Goal: Information Seeking & Learning: Learn about a topic

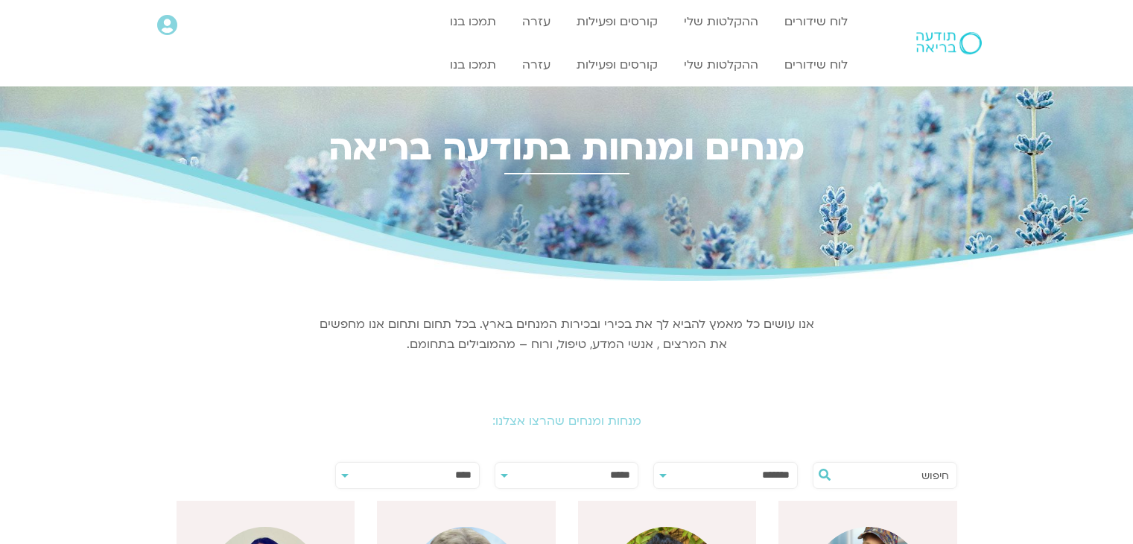
scroll to position [61, 0]
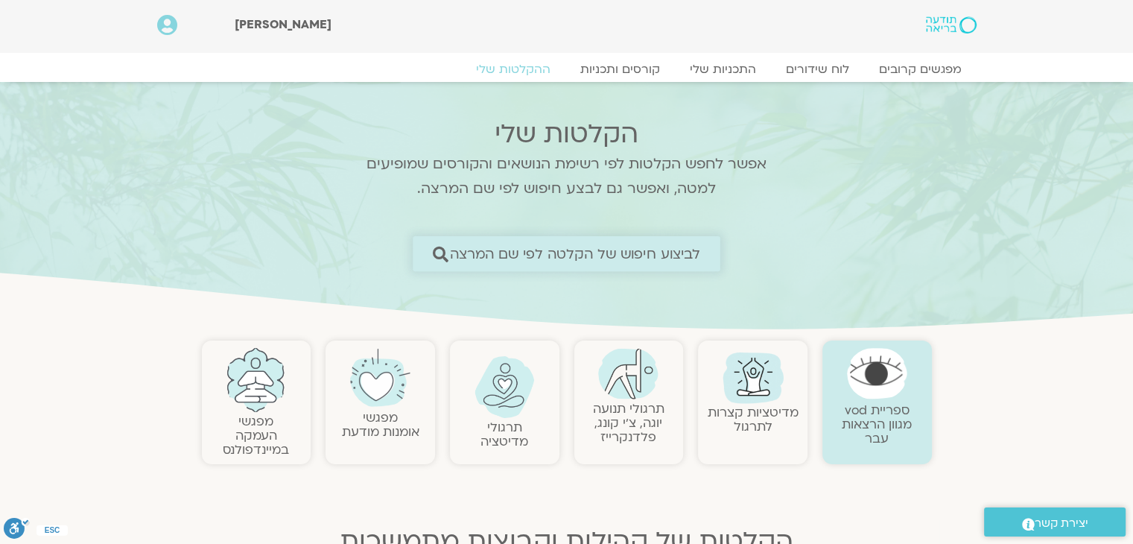
click at [516, 254] on span "לביצוע חיפוש של הקלטה לפי שם המרצה" at bounding box center [575, 254] width 251 height 16
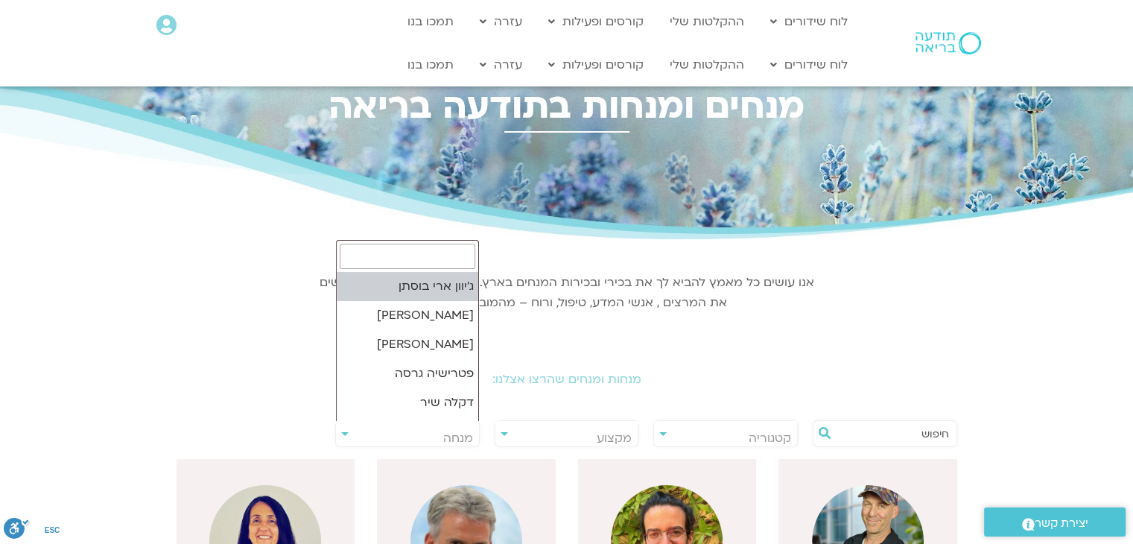
click at [400, 431] on span "מנחה" at bounding box center [407, 438] width 143 height 34
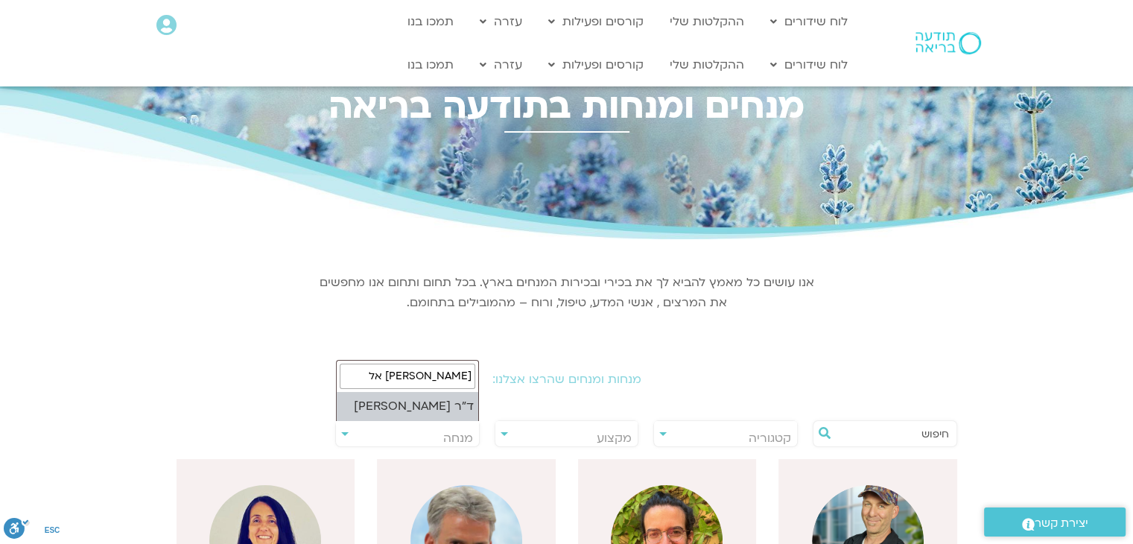
type input "נועה אל"
select select "****"
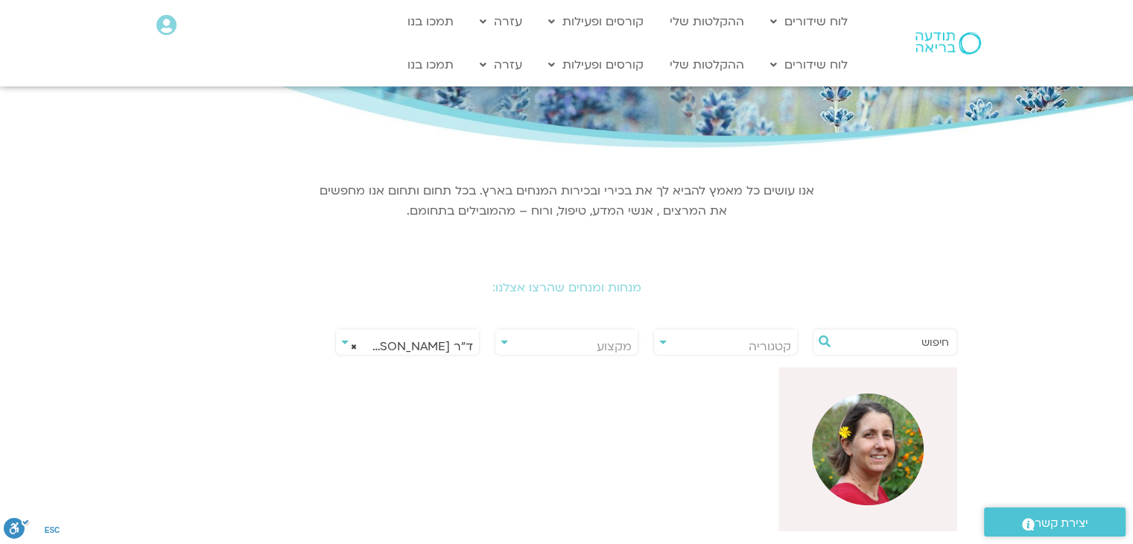
scroll to position [95, 0]
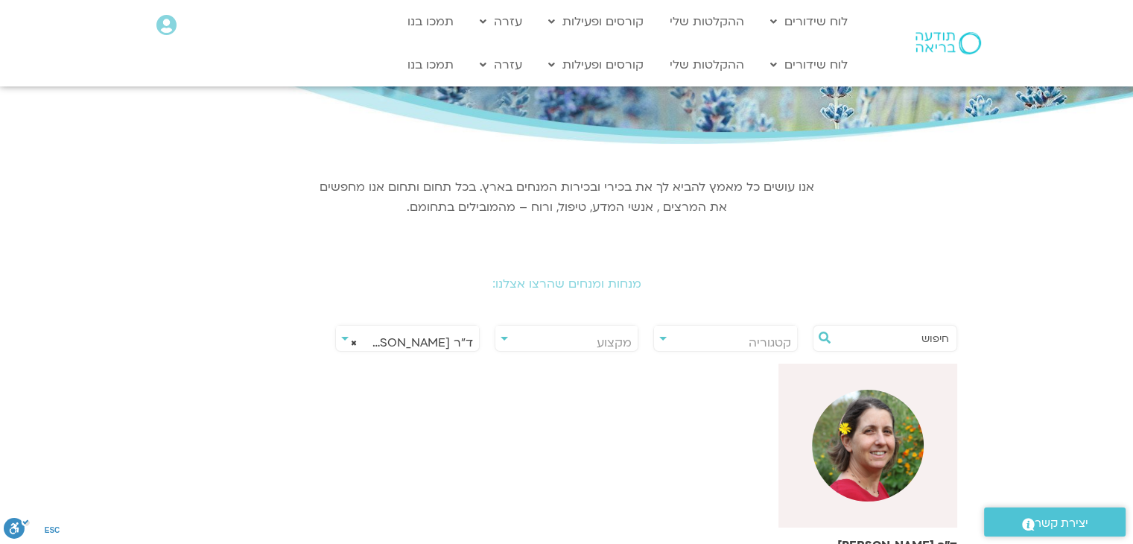
click at [882, 451] on img at bounding box center [868, 446] width 112 height 112
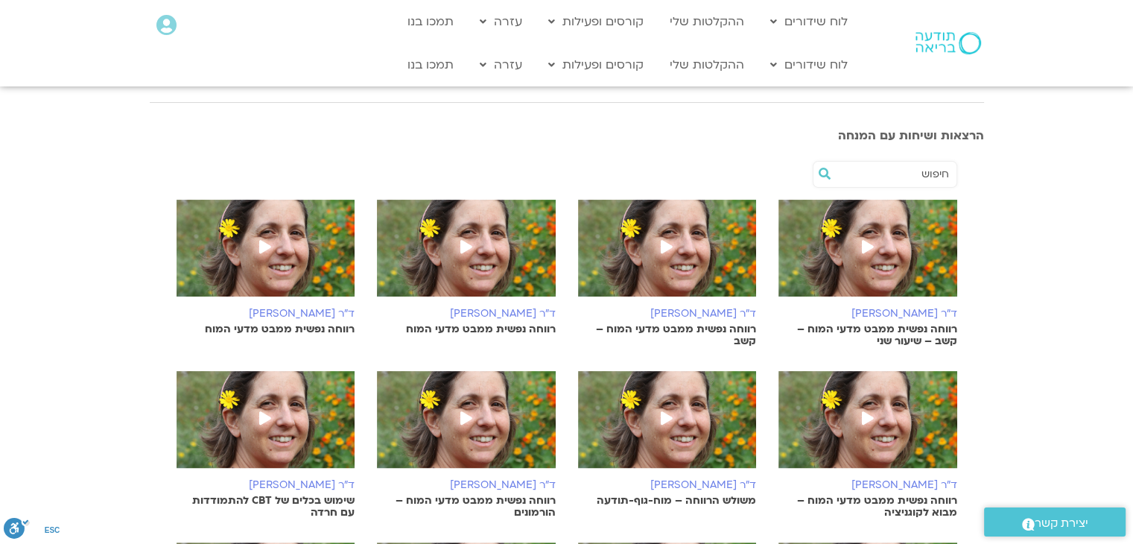
scroll to position [286, 0]
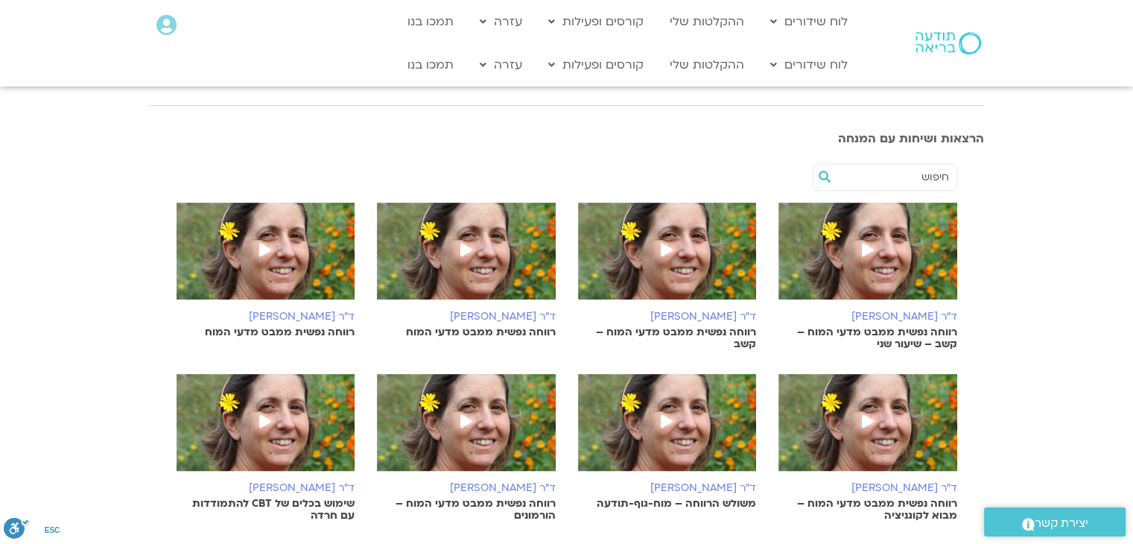
click at [455, 273] on img at bounding box center [466, 259] width 179 height 112
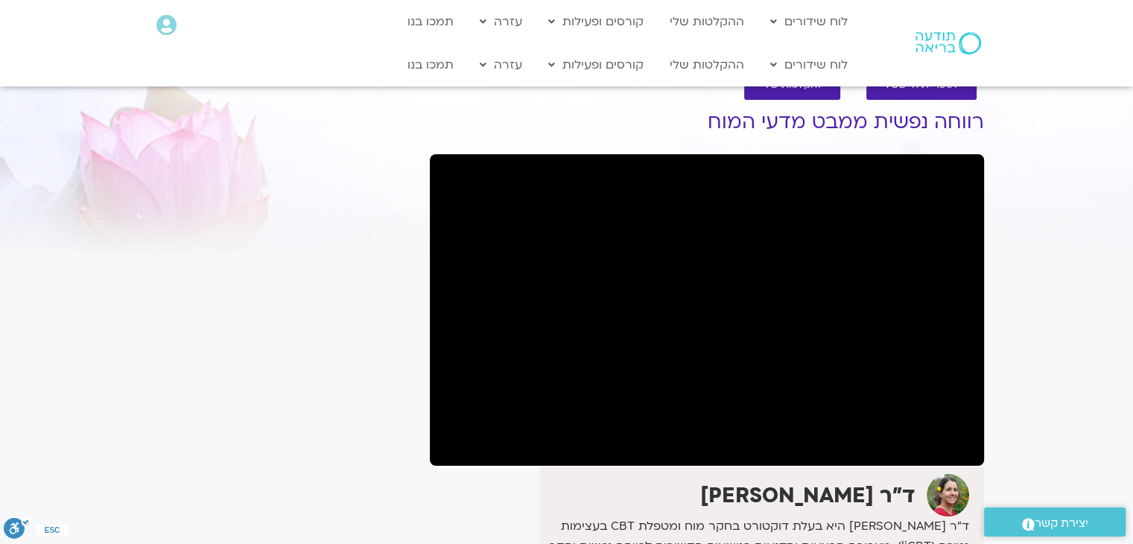
click at [364, 459] on div "It seems we can't find what you're looking for. It seems we can't find what you…" at bounding box center [282, 412] width 280 height 652
click at [320, 370] on div "It seems we can't find what you're looking for. It seems we can't find what you…" at bounding box center [282, 412] width 280 height 652
